Goal: Find contact information: Find contact information

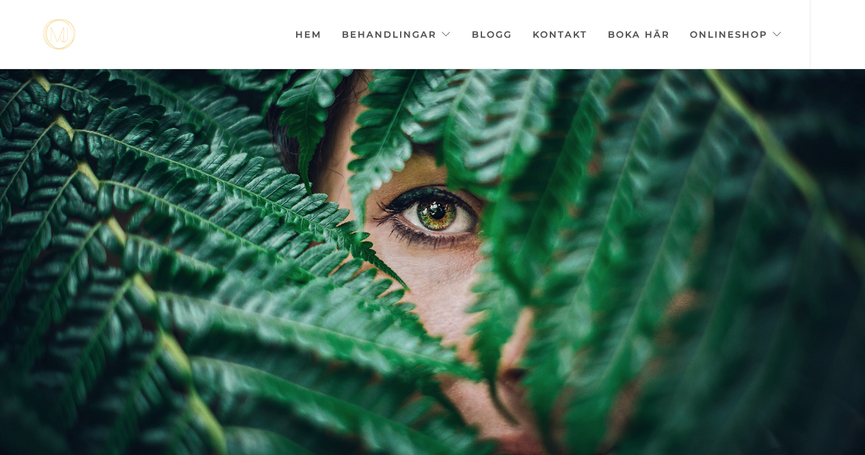
click at [569, 37] on link "Kontakt" at bounding box center [560, 34] width 55 height 68
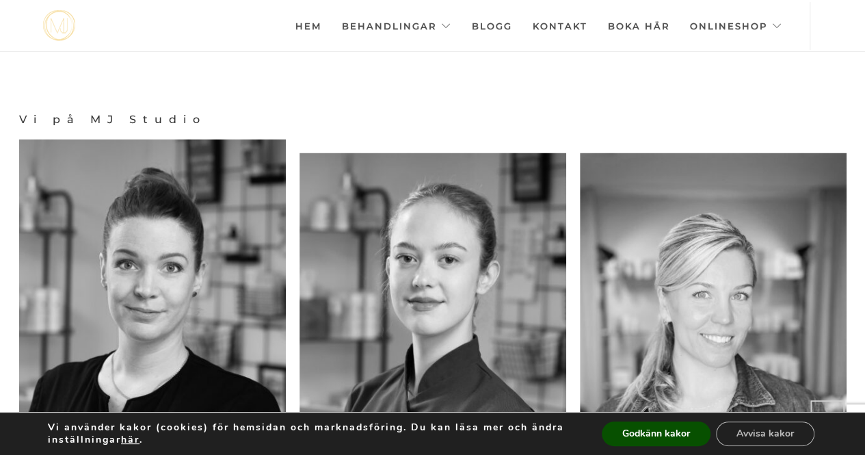
scroll to position [1234, 0]
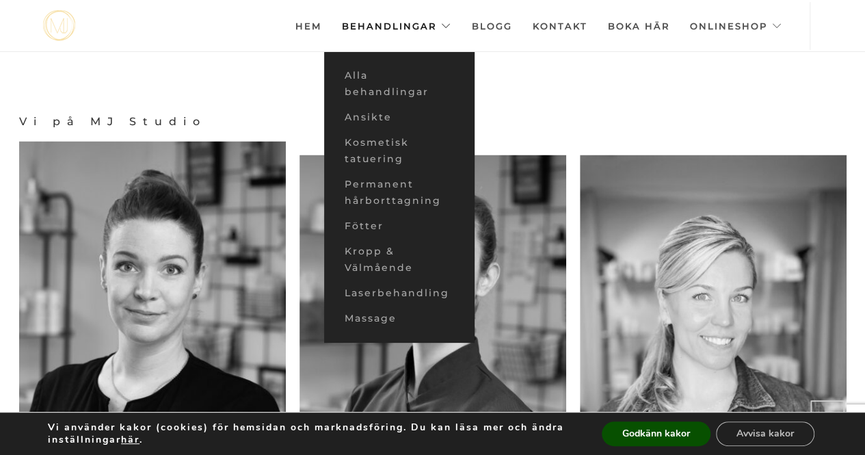
click at [448, 30] on link "Behandlingar" at bounding box center [396, 26] width 109 height 48
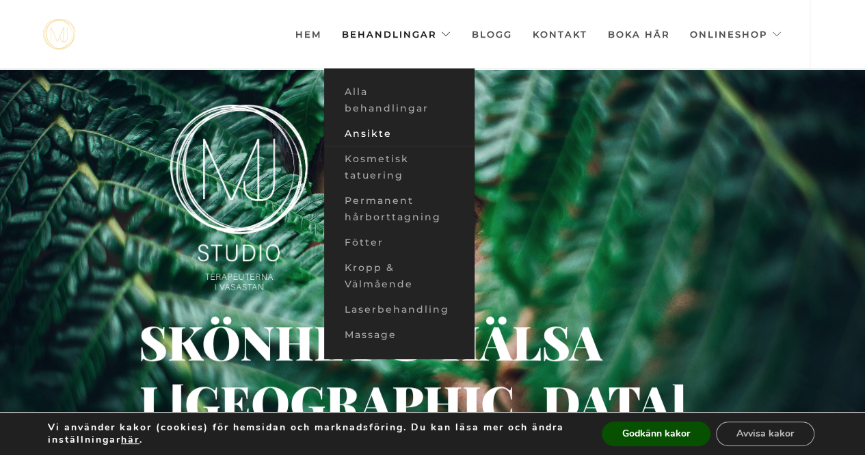
click at [381, 128] on link "Ansikte" at bounding box center [399, 133] width 150 height 25
click at [373, 135] on link "Ansikte" at bounding box center [399, 133] width 150 height 25
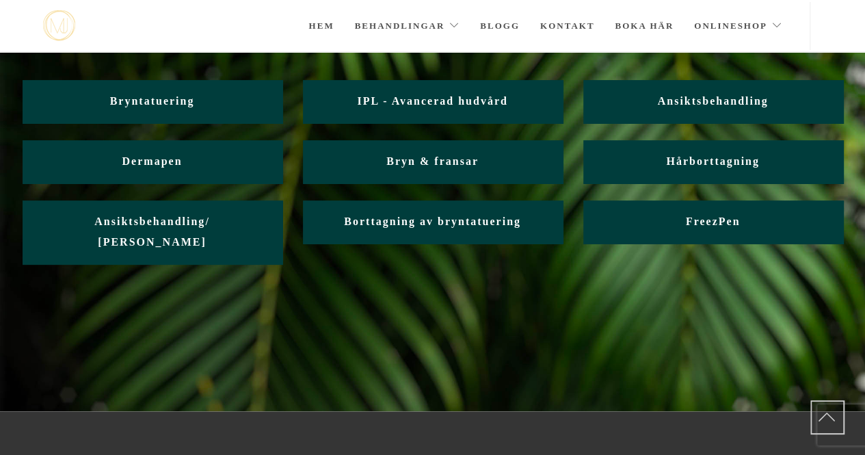
scroll to position [112, 0]
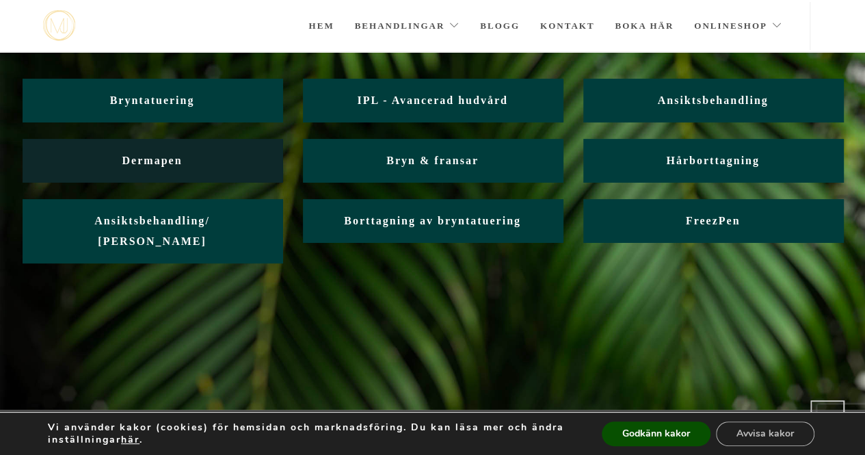
click at [159, 163] on span "Dermapen" at bounding box center [152, 161] width 60 height 12
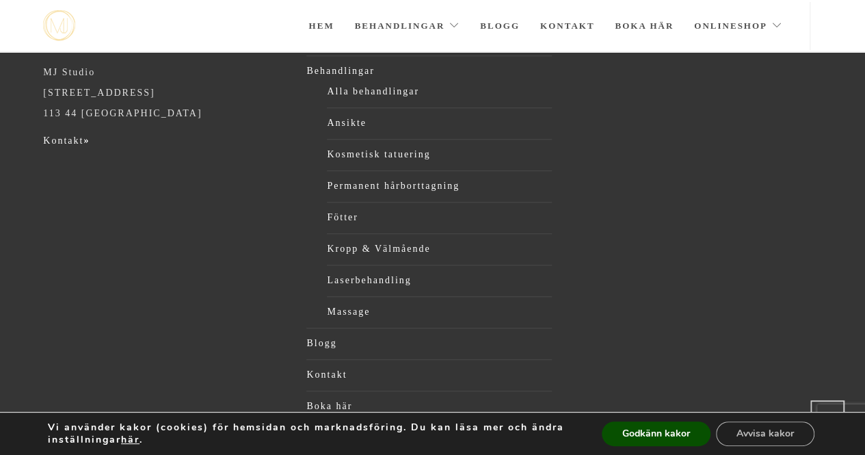
scroll to position [619, 0]
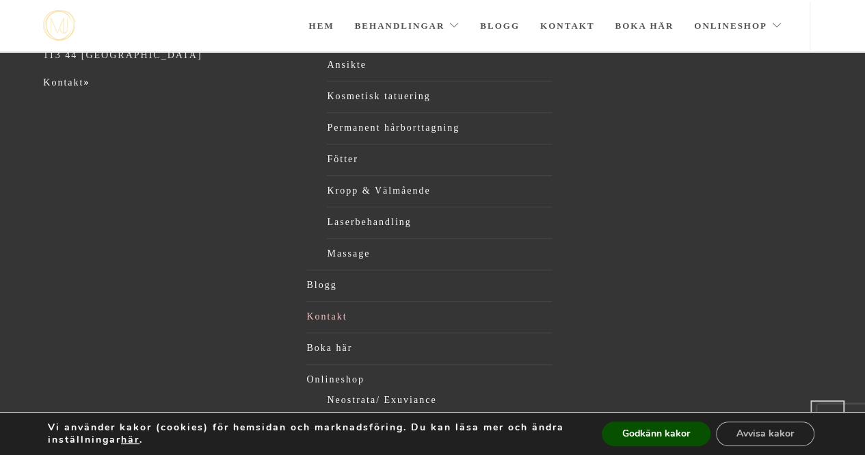
click at [319, 306] on link "Kontakt" at bounding box center [429, 316] width 246 height 21
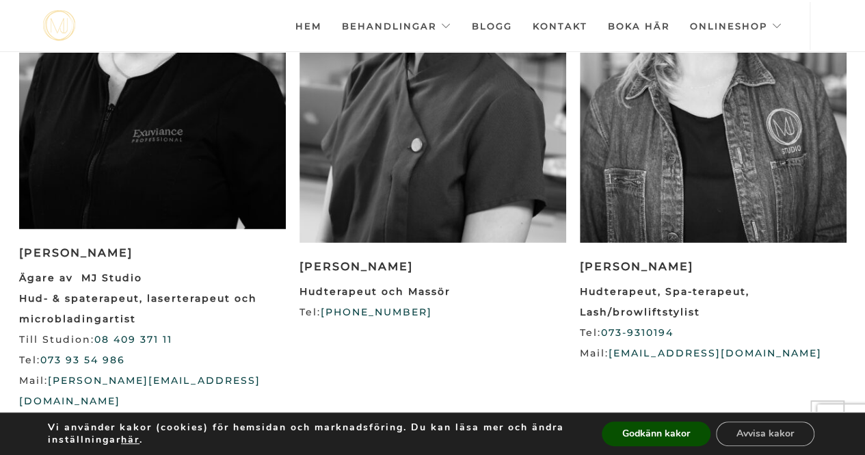
scroll to position [1564, 0]
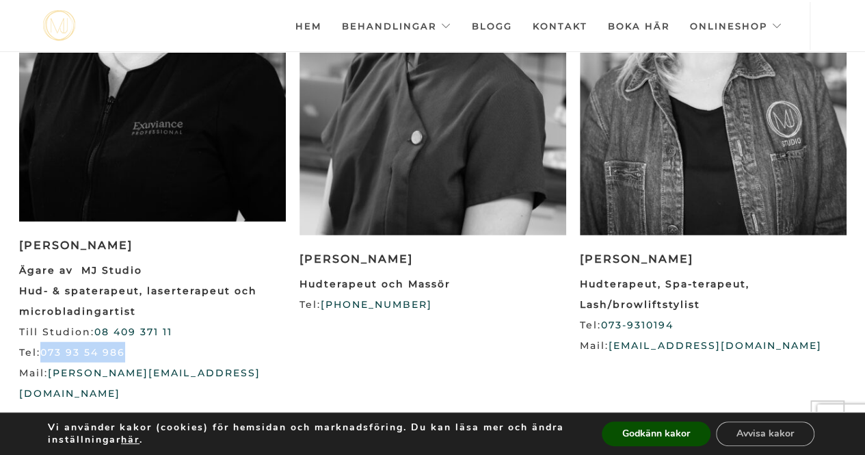
drag, startPoint x: 66, startPoint y: 334, endPoint x: 137, endPoint y: 337, distance: 71.2
click at [137, 337] on p "Ägare av MJ Studio Hud- & spaterapeut, laserterapeut och microbladingartist Til…" at bounding box center [152, 332] width 267 height 144
copy link "073 93 54 986"
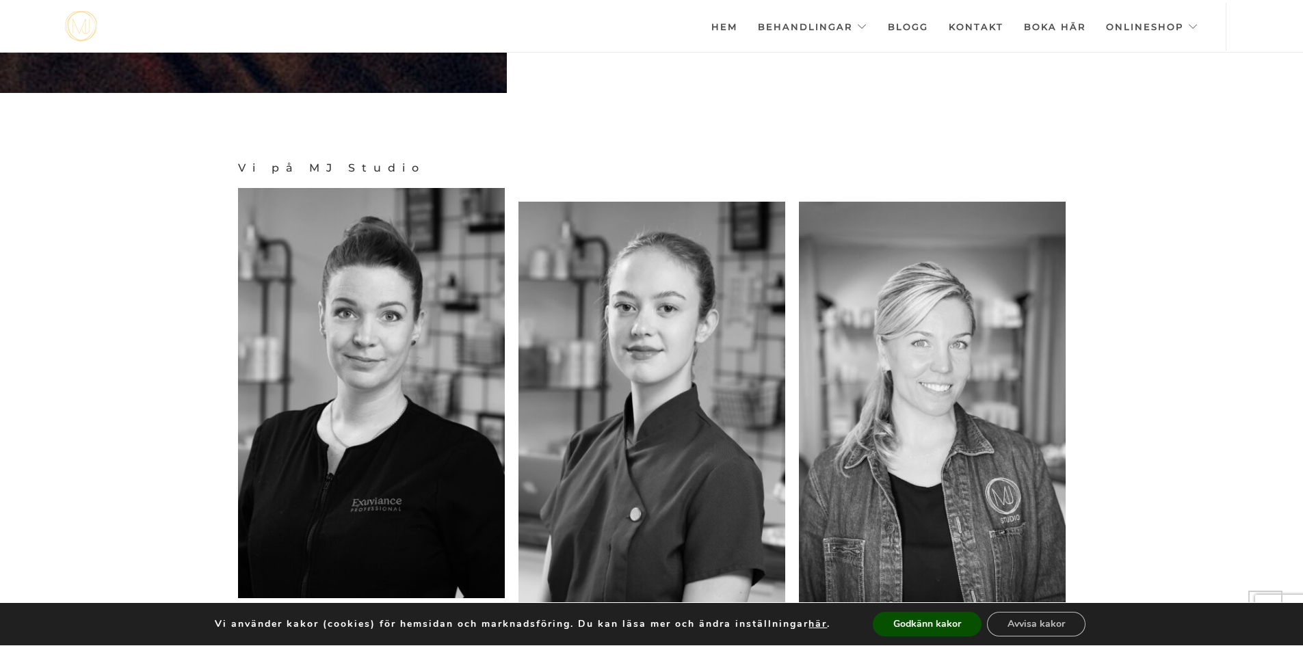
scroll to position [1379, 0]
